Goal: Understand process/instructions: Learn how to perform a task or action

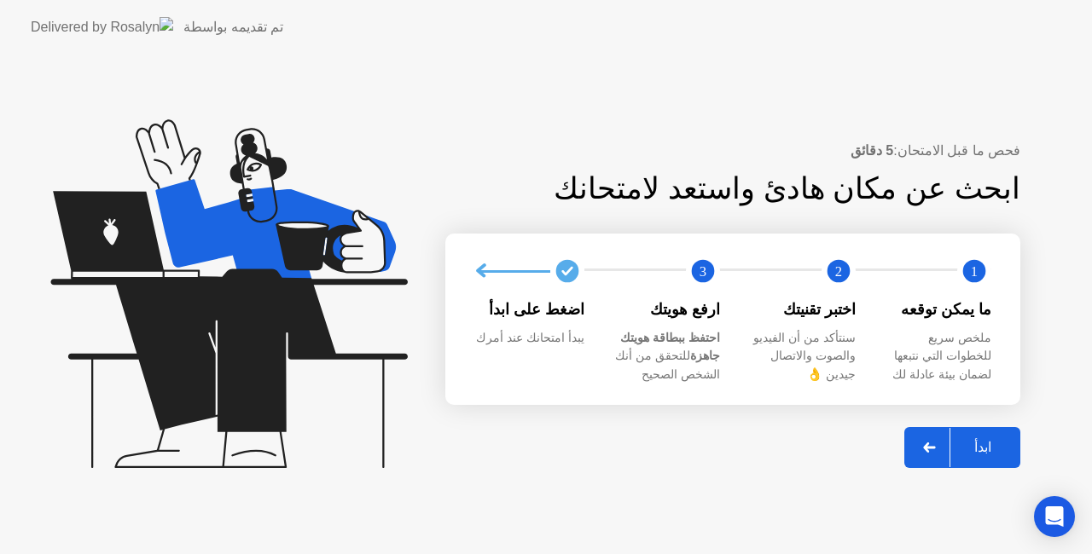
click at [971, 451] on div "ابدأ" at bounding box center [982, 447] width 65 height 16
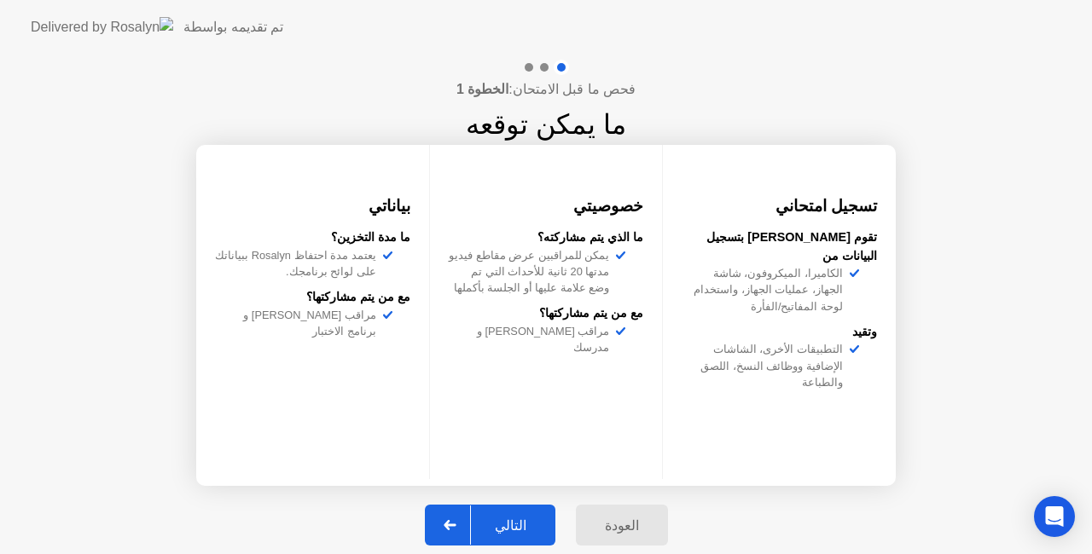
click at [519, 518] on div "التالي" at bounding box center [510, 526] width 79 height 16
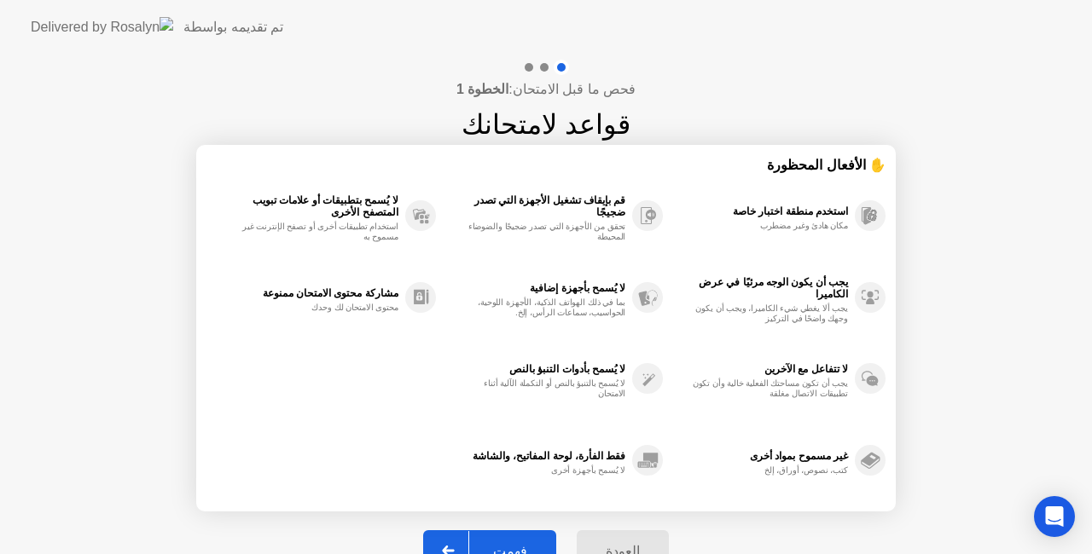
click at [949, 113] on div "فحص ما قبل الامتحان: الخطوة 1 قواعد لامتحانك ✋ الأفعال المحظورة استخدم منطقة اخ…" at bounding box center [546, 325] width 1092 height 541
click at [523, 543] on div "فهمت" at bounding box center [510, 551] width 82 height 16
select select "**********"
select select "*******"
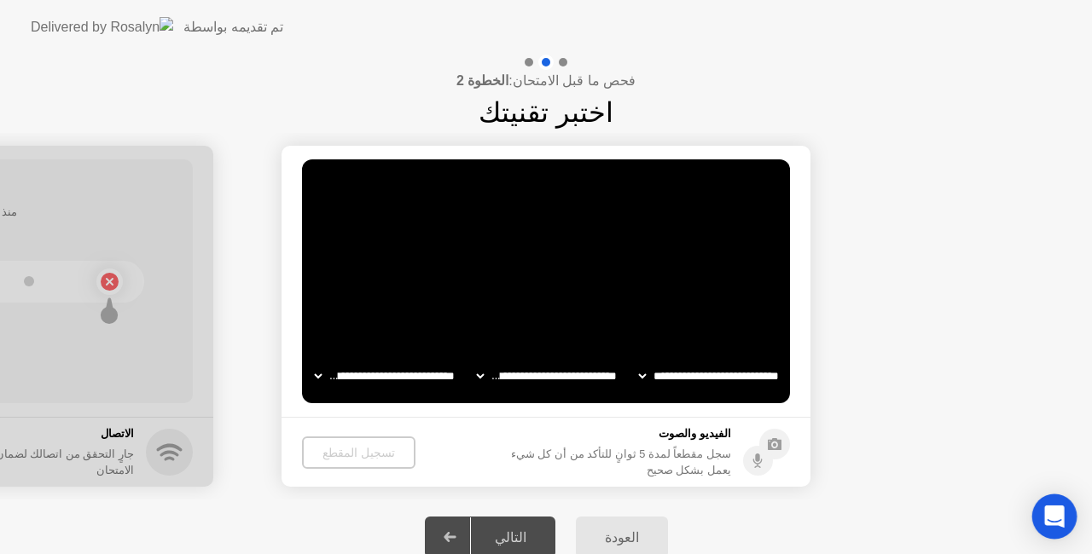
click at [1053, 508] on icon "Open Intercom Messenger" at bounding box center [1054, 517] width 20 height 22
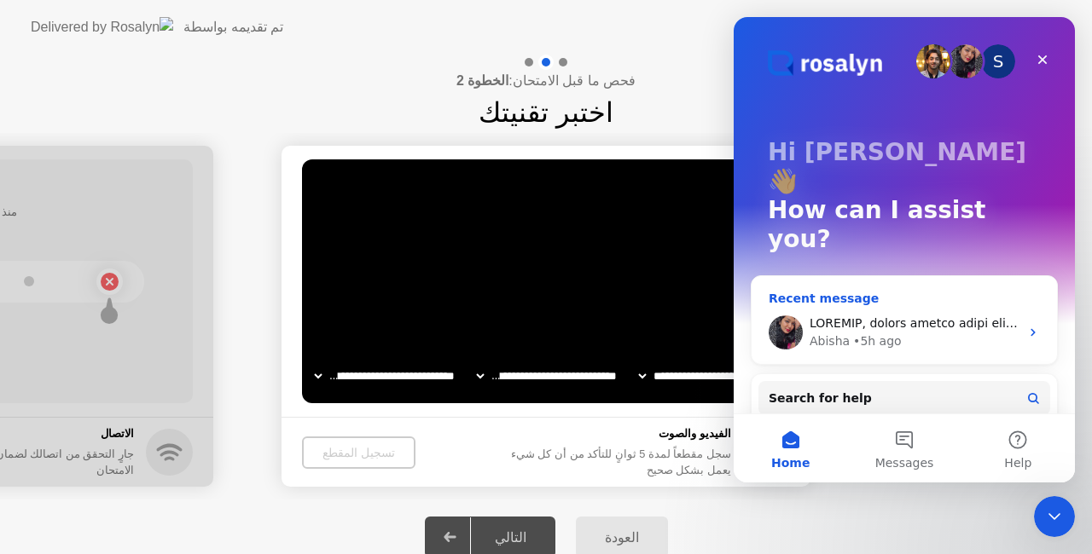
click at [1030, 326] on icon "Intercom messenger" at bounding box center [1033, 333] width 14 height 14
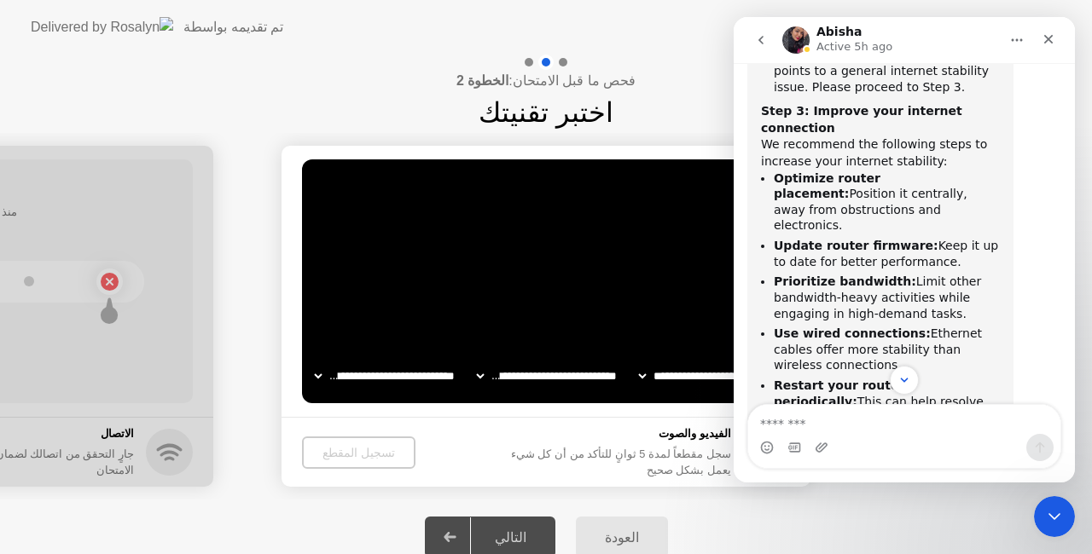
scroll to position [1689, 0]
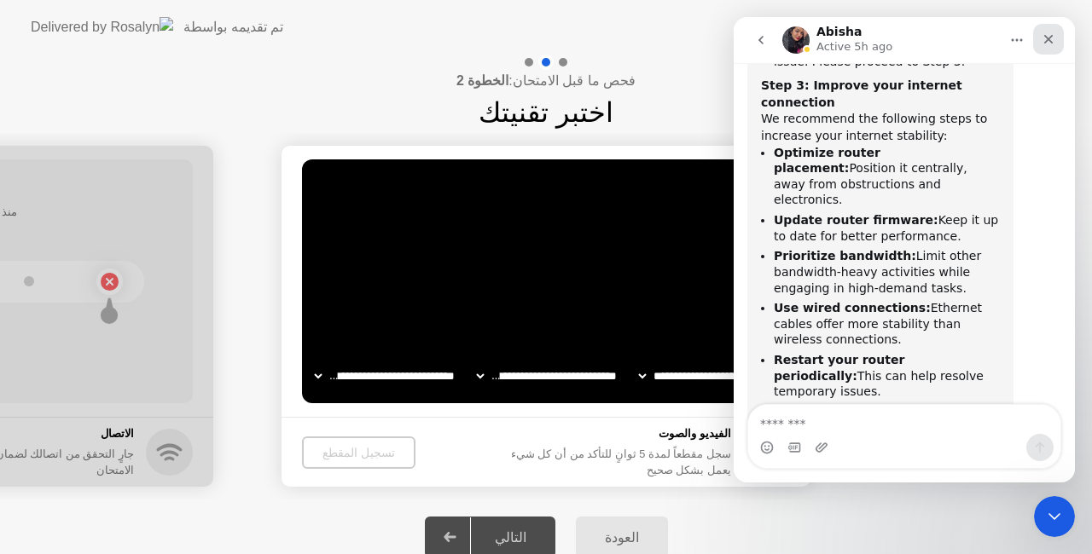
click at [1051, 39] on icon "Close" at bounding box center [1049, 39] width 14 height 14
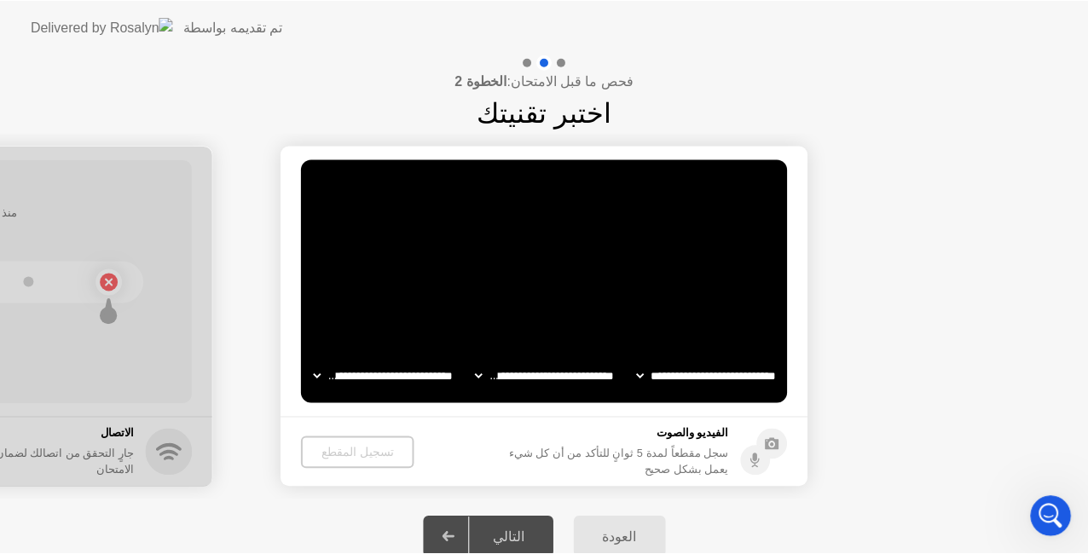
scroll to position [1433, 0]
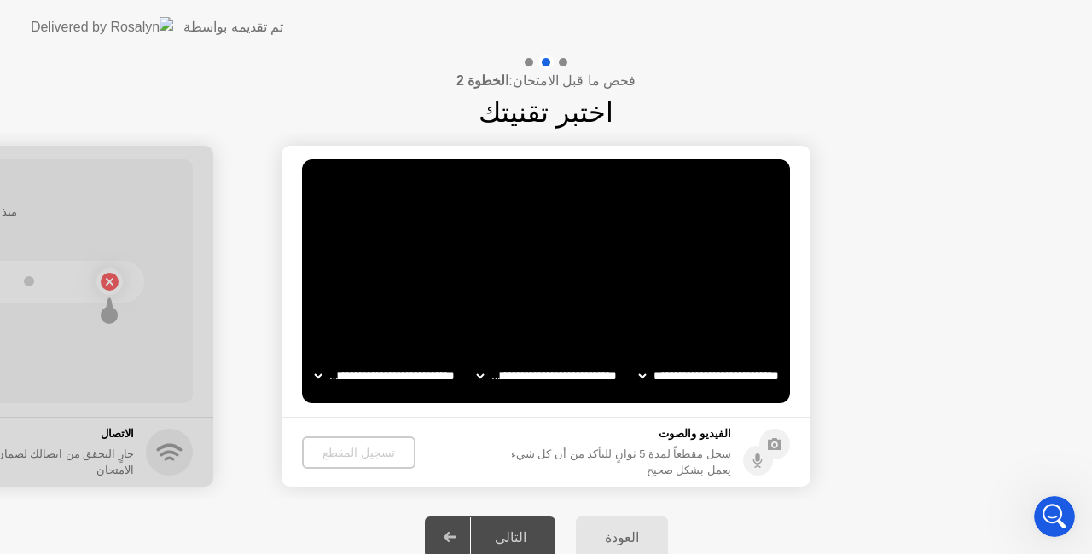
click at [430, 457] on footer "الفيديو والصوت سجل مقطعاً لمدة 5 ثوانٍ للتأكد من أن كل شيء يعمل بشكل صحيح تسجيل…" at bounding box center [545, 452] width 529 height 70
click at [443, 534] on div at bounding box center [450, 537] width 41 height 39
